Goal: Find specific page/section: Find specific page/section

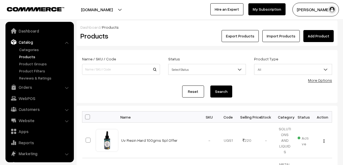
click at [119, 69] on input at bounding box center [121, 69] width 78 height 11
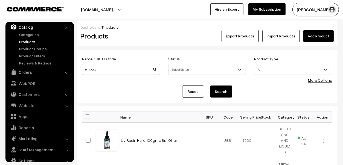
type input "emboss"
click at [224, 92] on button "Search" at bounding box center [221, 92] width 22 height 12
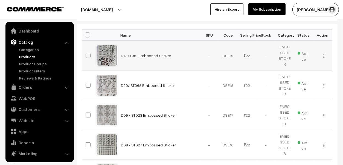
scroll to position [15, 0]
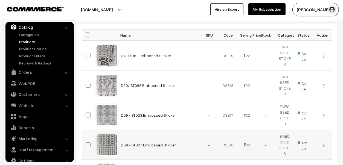
drag, startPoint x: 301, startPoint y: 142, endPoint x: 301, endPoint y: 139, distance: 3.3
click at [301, 139] on span "Active" at bounding box center [304, 145] width 12 height 13
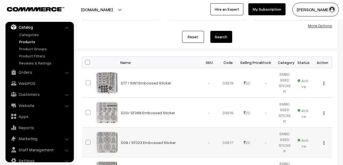
scroll to position [54, 0]
click at [28, 23] on link "Catalog" at bounding box center [39, 27] width 65 height 10
